Goal: Transaction & Acquisition: Purchase product/service

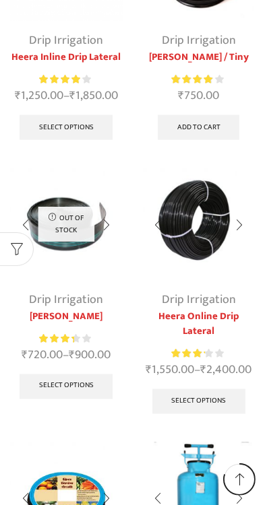
scroll to position [1082, 0]
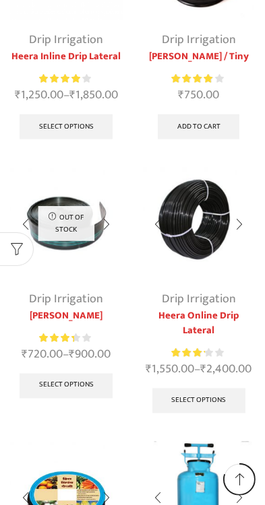
click at [199, 242] on img at bounding box center [199, 224] width 112 height 112
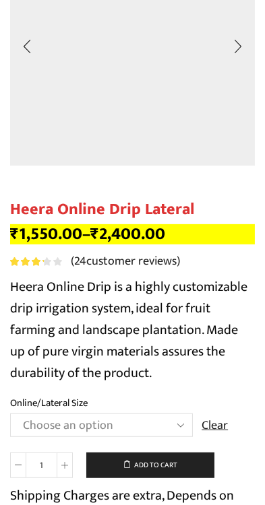
scroll to position [203, 0]
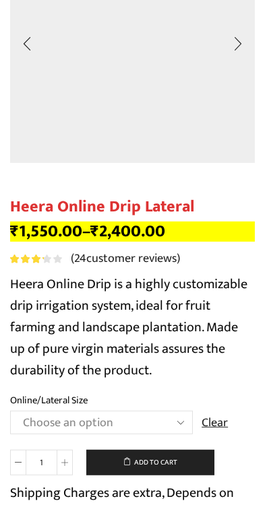
click at [181, 423] on select "Choose an option Heera Online 16MM Heera Online GOLD 16MM Heera Online 12MM Hee…" at bounding box center [101, 422] width 183 height 23
select select "Heera Online 16MM"
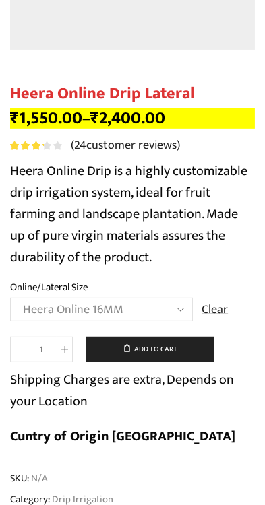
scroll to position [317, 0]
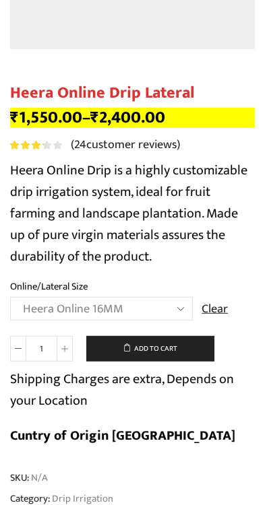
click at [174, 302] on select "Choose an option Heera Online 16MM Heera Online GOLD 16MM Heera Online 12MM Hee…" at bounding box center [101, 308] width 183 height 23
click at [173, 308] on select "Choose an option Heera Online 16MM Heera Online GOLD 16MM Heera Online 12MM Hee…" at bounding box center [101, 308] width 183 height 23
click at [166, 310] on select "Choose an option Heera Online 16MM Heera Online GOLD 16MM Heera Online 12MM Hee…" at bounding box center [101, 308] width 183 height 23
click at [180, 312] on select "Choose an option Heera Online 16MM Heera Online GOLD 16MM Heera Online 12MM Hee…" at bounding box center [101, 308] width 183 height 23
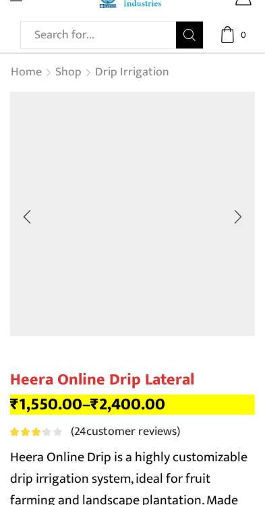
scroll to position [0, 0]
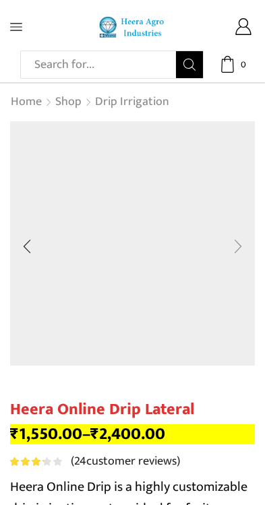
click at [236, 246] on div at bounding box center [238, 247] width 34 height 34
click at [22, 241] on div at bounding box center [27, 247] width 34 height 34
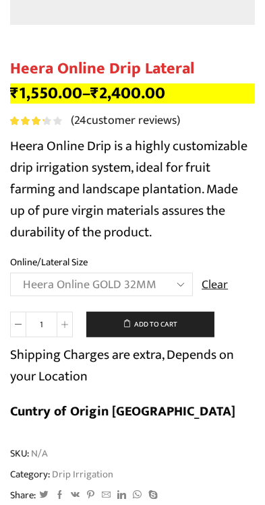
scroll to position [323, 0]
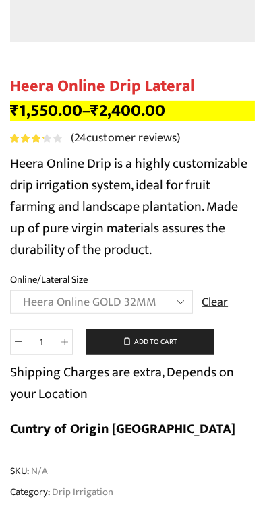
click at [179, 297] on select "Choose an option Heera Online 16MM Heera Online GOLD 16MM Heera Online 12MM Hee…" at bounding box center [101, 301] width 183 height 23
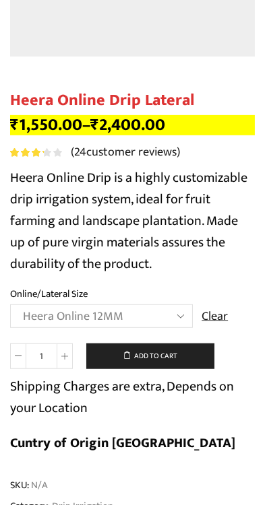
scroll to position [310, 0]
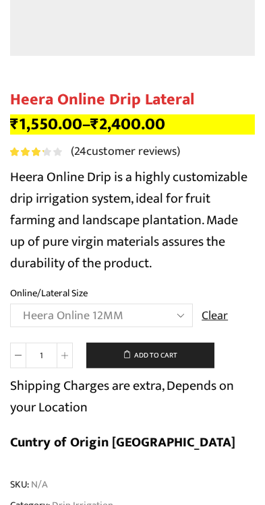
click at [176, 314] on select "Choose an option Heera Online 16MM Heera Online GOLD 16MM Heera Online 12MM Hee…" at bounding box center [101, 315] width 183 height 23
select select "Heera Online GOLD 16MM"
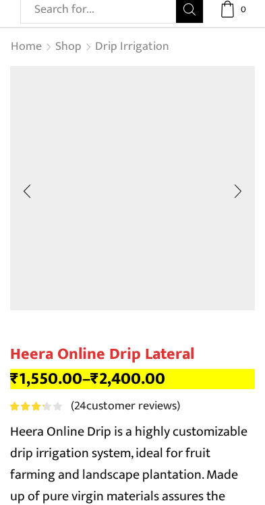
scroll to position [0, 0]
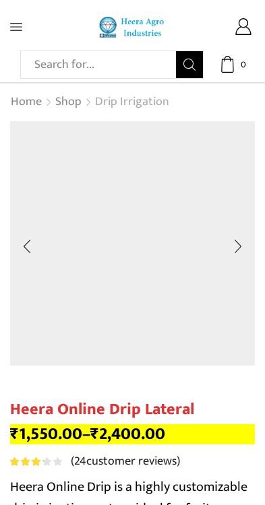
click at [135, 96] on link "Drip Irrigation" at bounding box center [131, 103] width 75 height 18
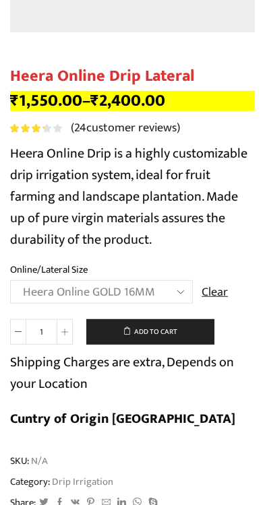
scroll to position [343, 0]
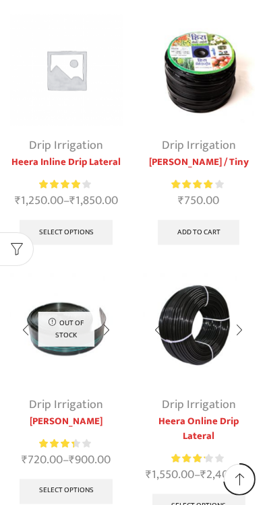
scroll to position [962, 0]
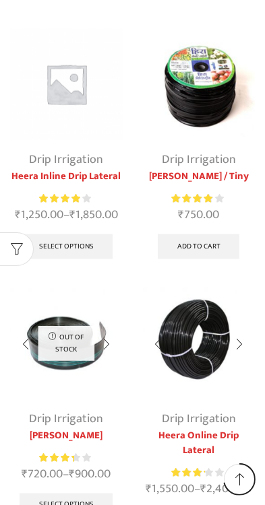
click at [203, 360] on img at bounding box center [199, 344] width 112 height 112
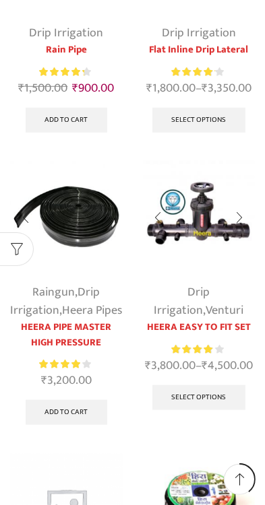
scroll to position [532, 0]
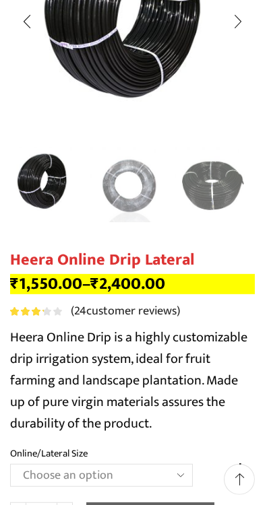
scroll to position [290, 0]
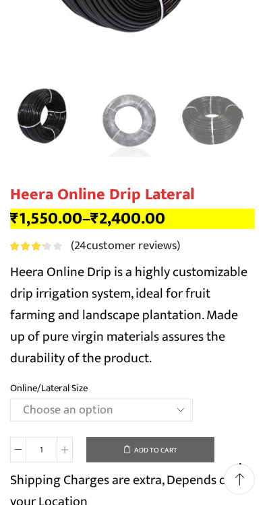
click at [190, 413] on select "Choose an option Heera Online 16MM Heera Online GOLD 16MM Heera Online 12MM Hee…" at bounding box center [101, 410] width 183 height 23
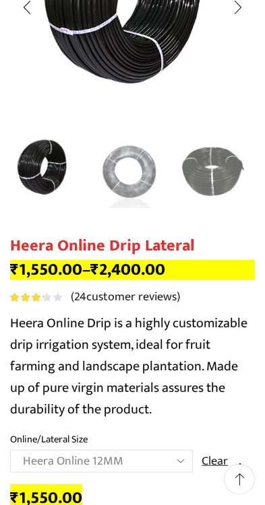
scroll to position [230, 0]
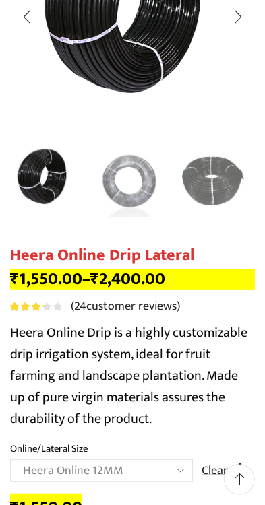
click at [183, 465] on select "Choose an option Heera Online 16MM Heera Online GOLD 16MM Heera Online 12MM Hee…" at bounding box center [101, 470] width 183 height 23
click at [183, 471] on select "Choose an option Heera Online 16MM Heera Online GOLD 16MM Heera Online 12MM Hee…" at bounding box center [101, 470] width 183 height 23
click at [189, 475] on select "Choose an option Heera Online 16MM Heera Online GOLD 16MM Heera Online 12MM Hee…" at bounding box center [101, 470] width 183 height 23
select select "Heera Online 12MM"
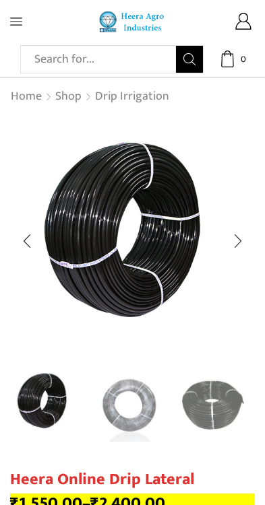
scroll to position [0, 0]
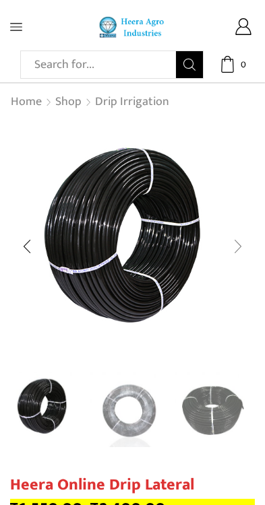
click at [224, 254] on div "Next slide" at bounding box center [238, 247] width 34 height 34
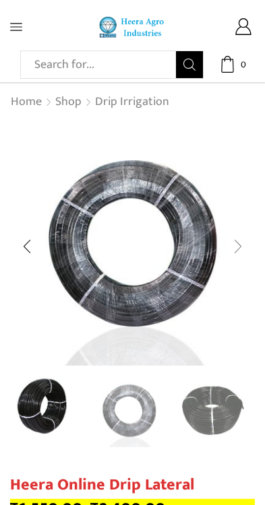
click at [244, 246] on div "Next slide" at bounding box center [238, 247] width 34 height 34
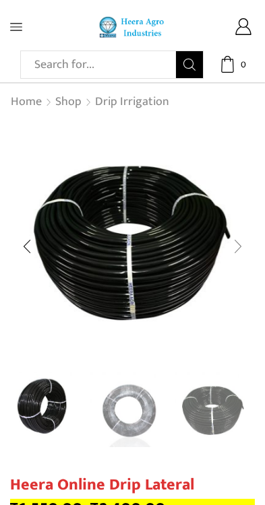
click at [238, 251] on div "Next slide" at bounding box center [238, 247] width 34 height 34
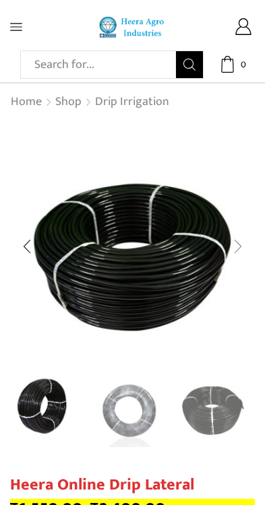
click at [238, 255] on div "Next slide" at bounding box center [238, 247] width 34 height 34
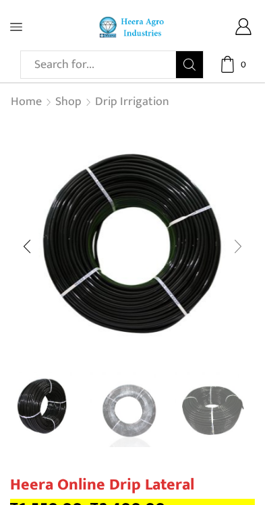
click at [238, 254] on div "Next slide" at bounding box center [238, 247] width 34 height 34
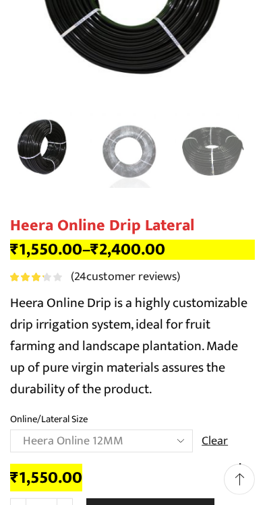
scroll to position [262, 0]
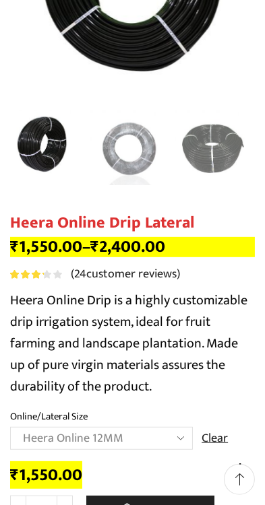
click at [72, 504] on span at bounding box center [65, 509] width 16 height 26
click at [69, 504] on span at bounding box center [65, 509] width 16 height 26
click at [19, 500] on span at bounding box center [18, 509] width 16 height 26
click at [28, 504] on input "2" at bounding box center [41, 509] width 30 height 26
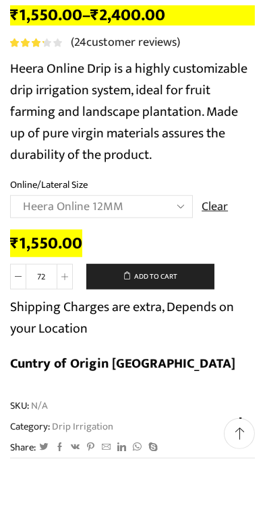
scroll to position [358, 0]
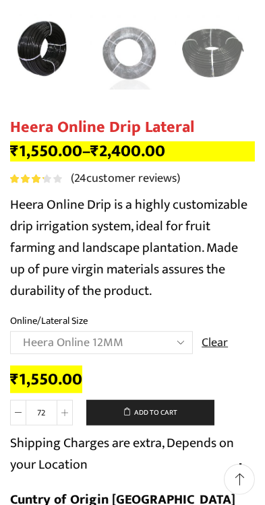
type input "72"
click at [178, 345] on select "Choose an option Heera Online 16MM Heera Online GOLD 16MM Heera Online 12MM Hee…" at bounding box center [101, 342] width 183 height 23
select select "Heera Online GOLD 12MM"
type input "1"
click at [185, 344] on select "Choose an option Heera Online 16MM Heera Online GOLD 16MM Heera Online 12MM Hee…" at bounding box center [101, 342] width 183 height 23
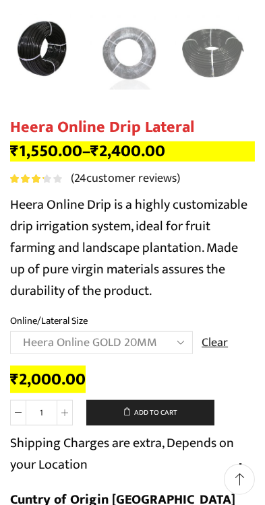
click at [185, 342] on select "Choose an option Heera Online 16MM Heera Online GOLD 16MM Heera Online 12MM Hee…" at bounding box center [101, 342] width 183 height 23
click at [181, 336] on select "Choose an option Heera Online 16MM Heera Online GOLD 16MM Heera Online 12MM Hee…" at bounding box center [101, 342] width 183 height 23
click at [172, 342] on select "Choose an option Heera Online 16MM Heera Online GOLD 16MM Heera Online 12MM Hee…" at bounding box center [101, 342] width 183 height 23
click at [187, 343] on select "Choose an option Heera Online 16MM Heera Online GOLD 16MM Heera Online 12MM Hee…" at bounding box center [101, 342] width 183 height 23
click at [187, 354] on select "Choose an option Heera Online 16MM Heera Online GOLD 16MM Heera Online 12MM Hee…" at bounding box center [101, 342] width 183 height 23
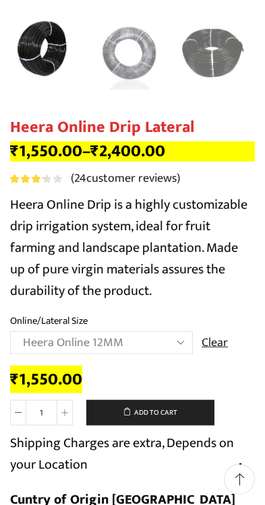
click at [187, 346] on select "Choose an option Heera Online 16MM Heera Online GOLD 16MM Heera Online 12MM Hee…" at bounding box center [101, 342] width 183 height 23
click at [186, 350] on select "Choose an option Heera Online 16MM Heera Online GOLD 16MM Heera Online 12MM Hee…" at bounding box center [101, 342] width 183 height 23
click at [189, 346] on select "Choose an option Heera Online 16MM Heera Online GOLD 16MM Heera Online 12MM Hee…" at bounding box center [101, 342] width 183 height 23
click at [188, 346] on select "Choose an option Heera Online 16MM Heera Online GOLD 16MM Heera Online 12MM Hee…" at bounding box center [101, 342] width 183 height 23
click at [186, 344] on select "Choose an option Heera Online 16MM Heera Online GOLD 16MM Heera Online 12MM Hee…" at bounding box center [101, 342] width 183 height 23
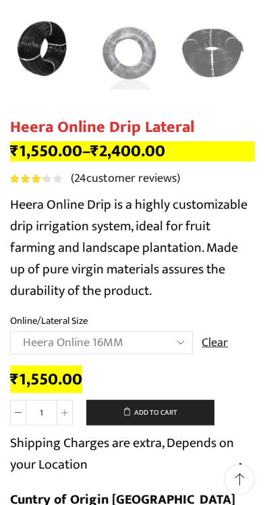
click at [183, 346] on select "Choose an option Heera Online 16MM Heera Online GOLD 16MM Heera Online 12MM Hee…" at bounding box center [101, 342] width 183 height 23
click at [175, 346] on select "Choose an option Heera Online 16MM Heera Online GOLD 16MM Heera Online 12MM Hee…" at bounding box center [101, 342] width 183 height 23
click at [183, 339] on select "Choose an option Heera Online 16MM Heera Online GOLD 16MM Heera Online 12MM Hee…" at bounding box center [101, 342] width 183 height 23
select select "Heera Online GOLD 12MM"
